Goal: Check status

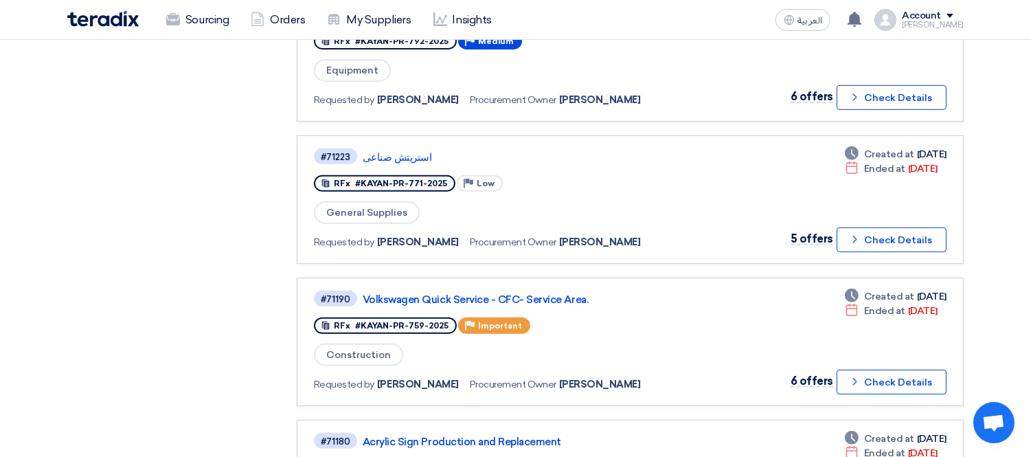
scroll to position [1068, 0]
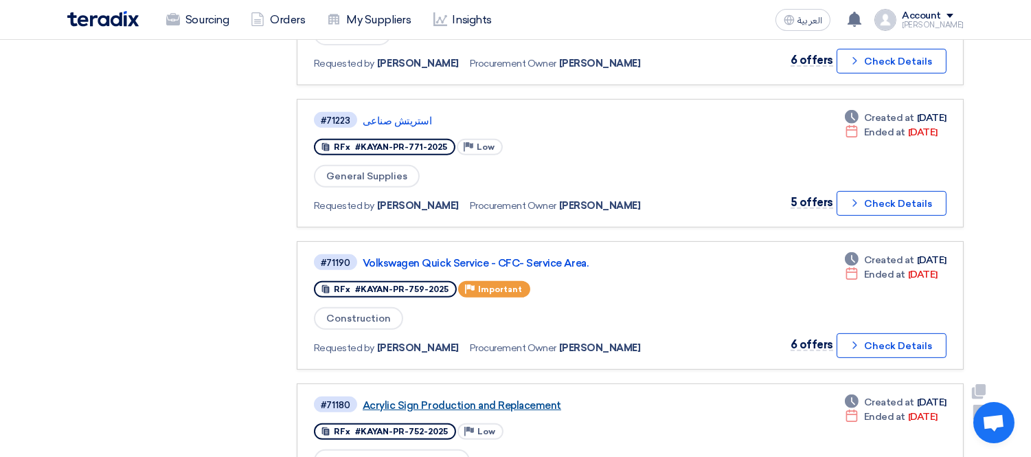
click at [512, 399] on link "Acrylic Sign Production and Replacement" at bounding box center [534, 405] width 343 height 12
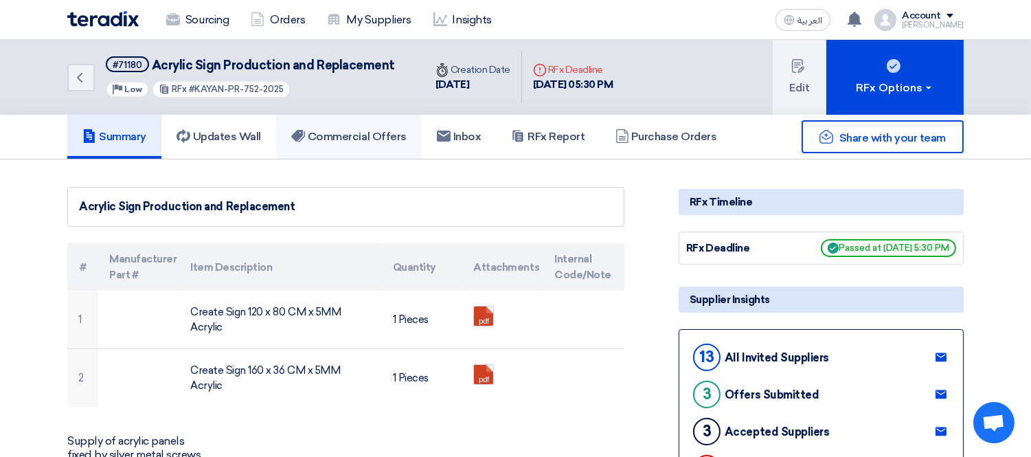
click at [331, 138] on h5 "Commercial Offers" at bounding box center [348, 137] width 115 height 14
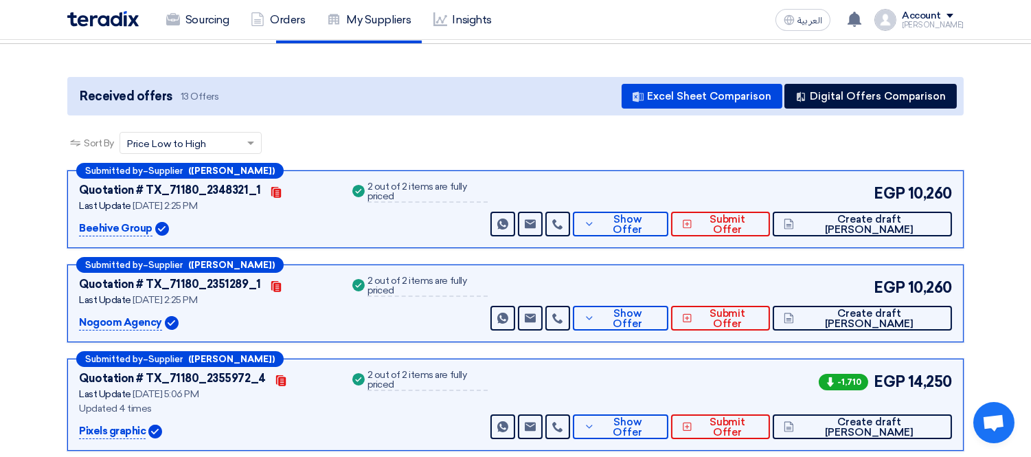
scroll to position [152, 0]
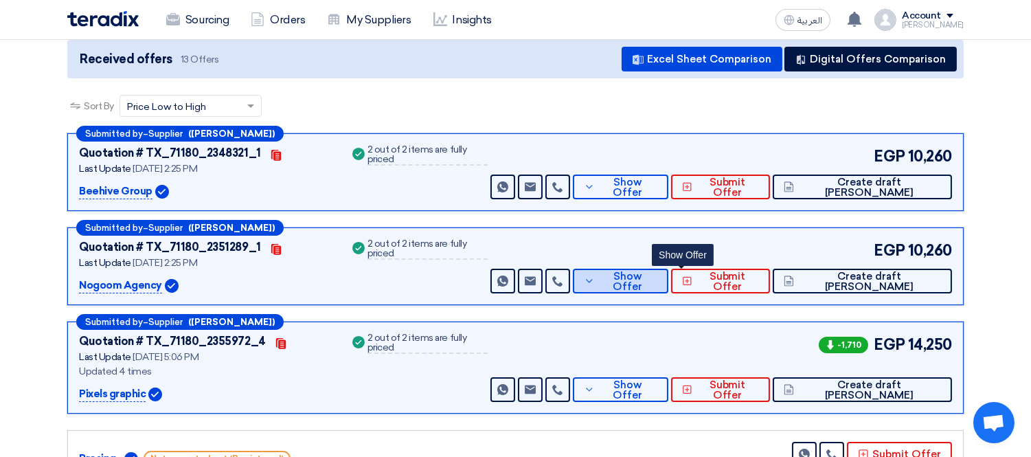
click at [658, 280] on span "Show Offer" at bounding box center [628, 281] width 60 height 21
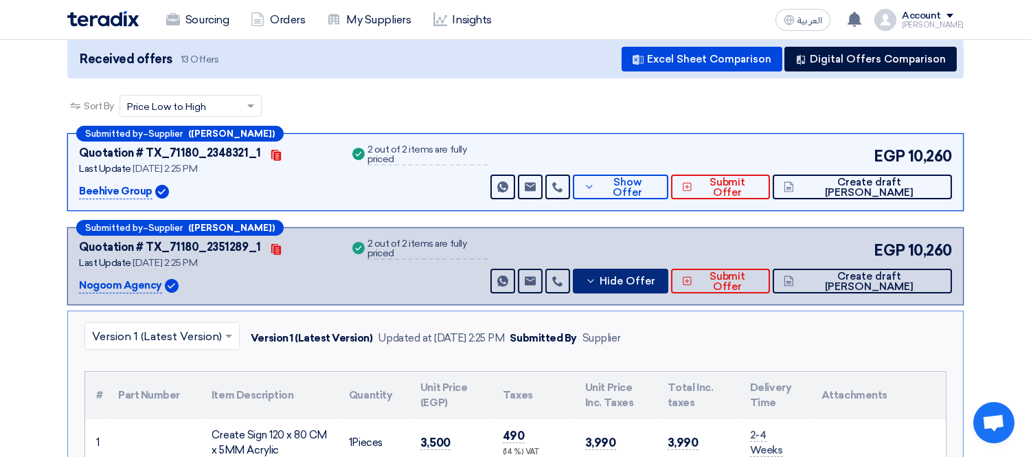
scroll to position [305, 0]
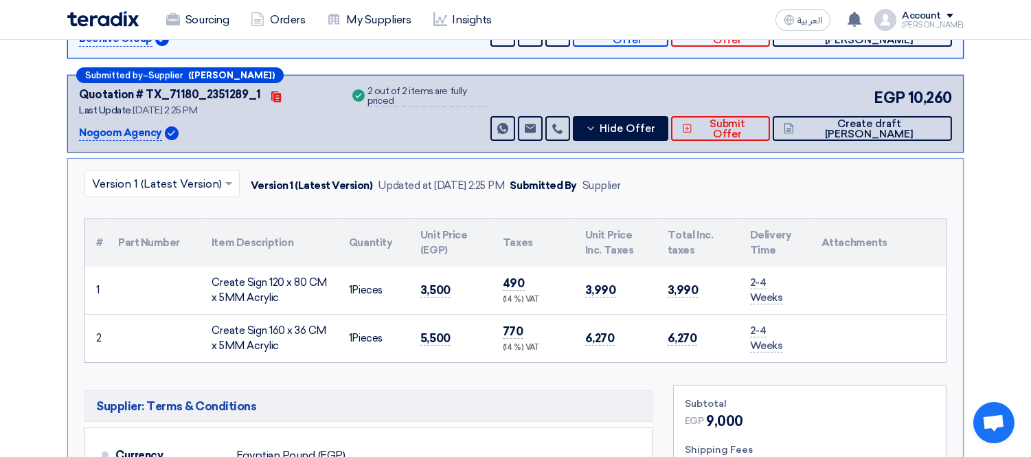
drag, startPoint x: 213, startPoint y: 277, endPoint x: 288, endPoint y: 306, distance: 80.9
click at [288, 306] on td "Create Sign 120 x 80 CM x 5MM Acrylic" at bounding box center [269, 290] width 137 height 48
copy div "Create Sign 120 x 80 CM x 5MM Acrylic"
drag, startPoint x: 212, startPoint y: 326, endPoint x: 277, endPoint y: 344, distance: 68.3
click at [277, 344] on div "Create Sign 160 x 36 CM x 5MM Acrylic" at bounding box center [269, 338] width 115 height 31
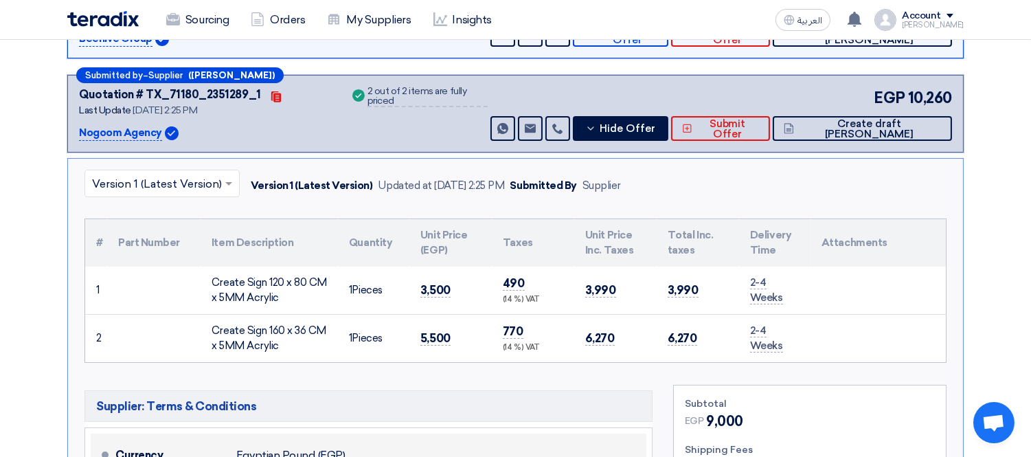
copy div "Create Sign 160 x 36 CM x 5MM Acrylic"
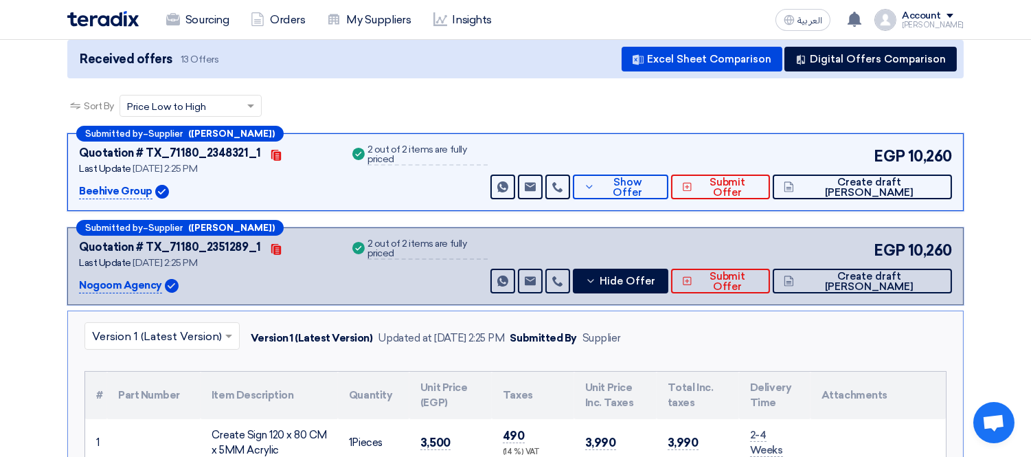
scroll to position [0, 0]
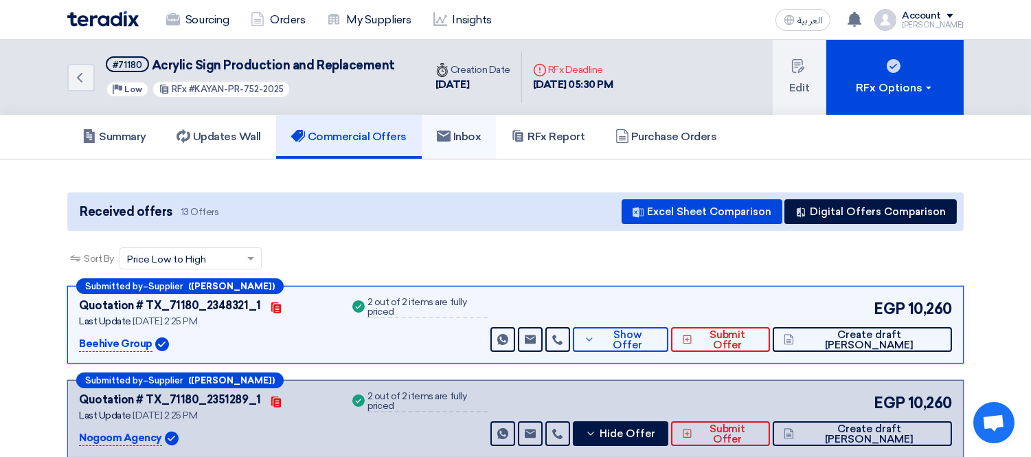
click at [455, 135] on h5 "Inbox" at bounding box center [459, 137] width 45 height 14
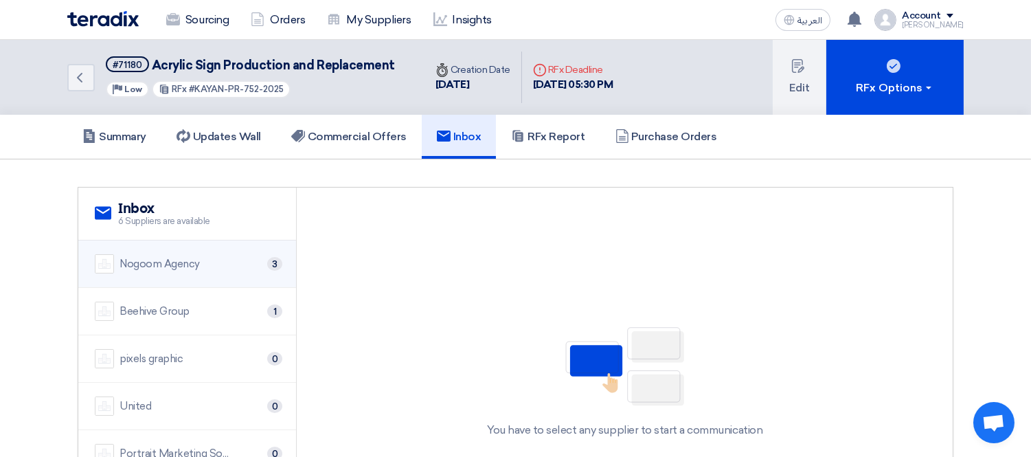
click at [187, 266] on div "Nogoom Agency" at bounding box center [159, 264] width 80 height 16
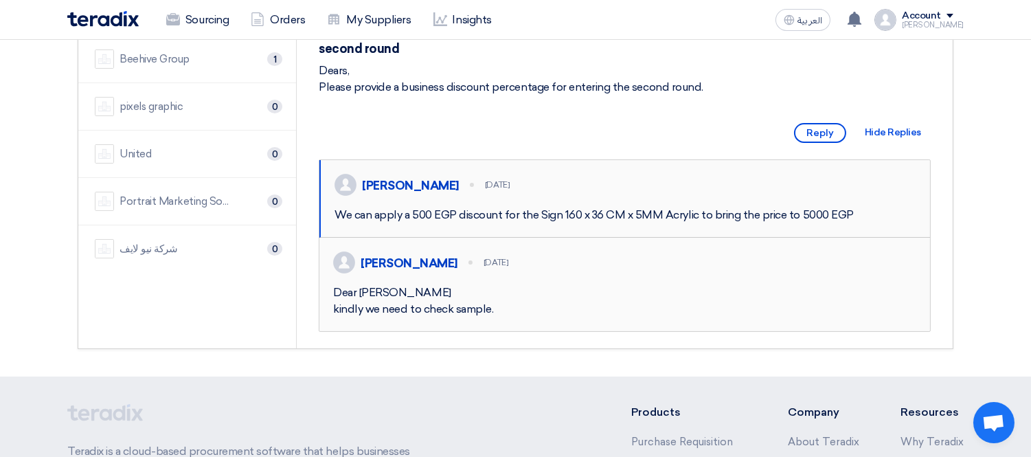
scroll to position [305, 0]
